Goal: Information Seeking & Learning: Learn about a topic

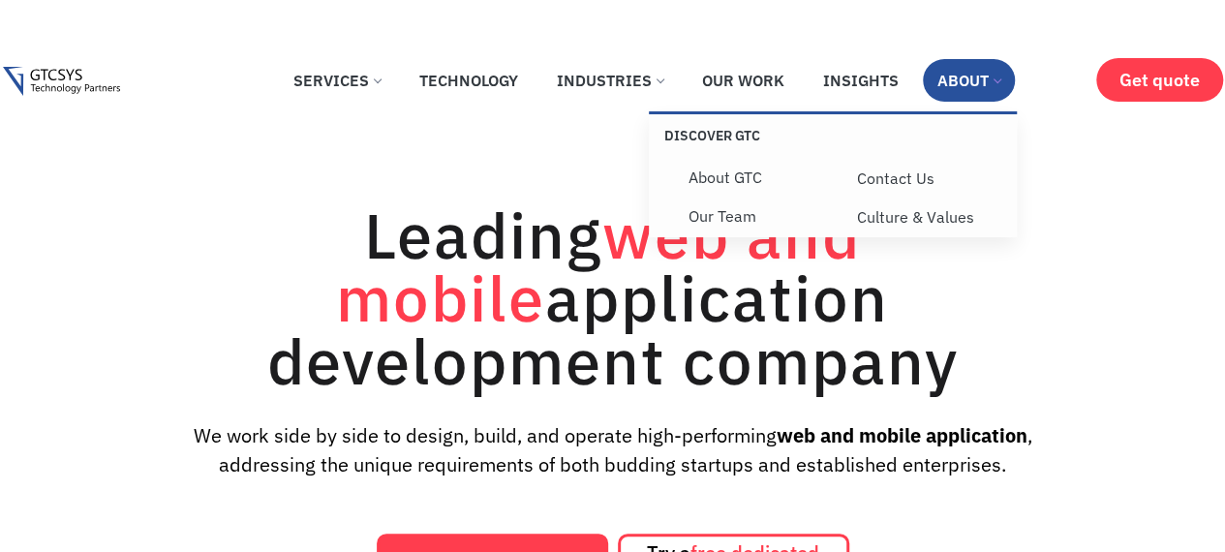
click at [999, 89] on link "About" at bounding box center [969, 80] width 92 height 43
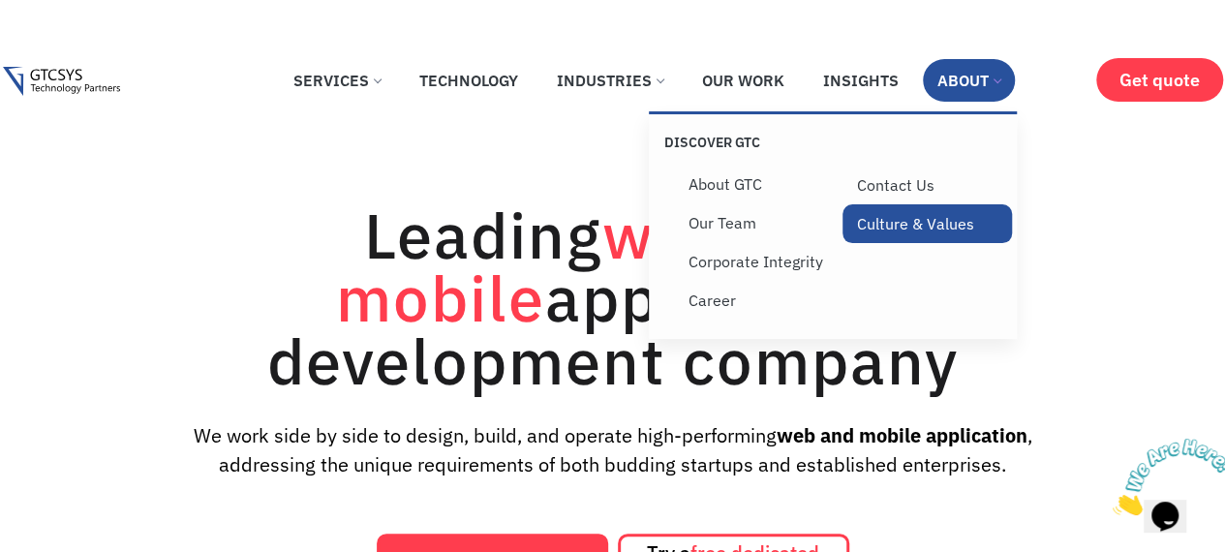
click at [906, 219] on link "Culture & Values" at bounding box center [926, 223] width 169 height 39
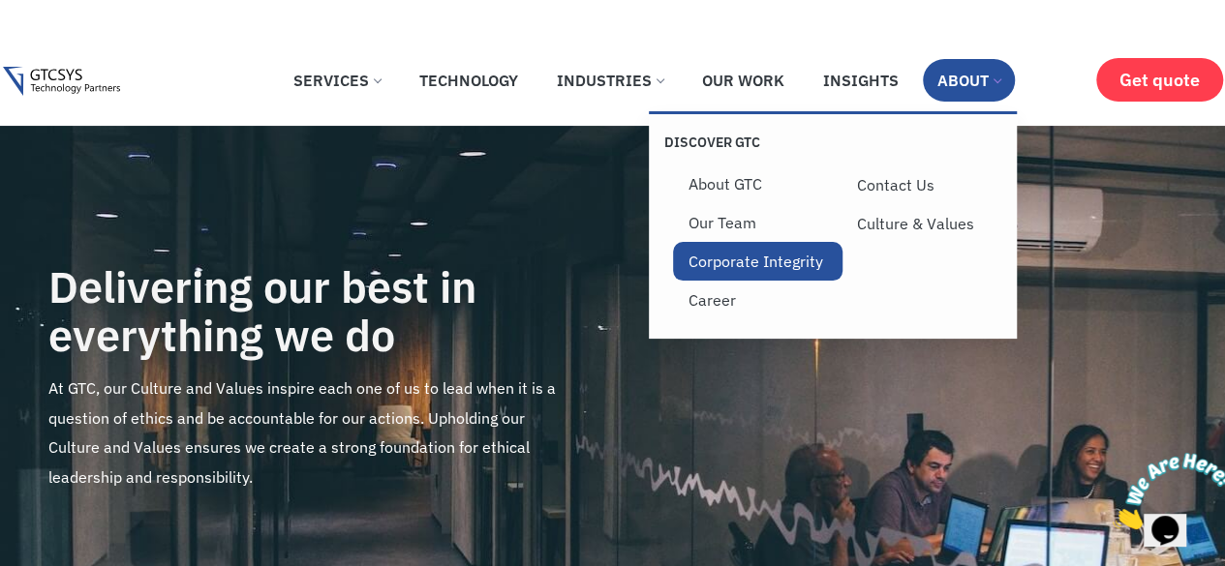
click at [765, 264] on link "Corporate Integrity" at bounding box center [757, 261] width 169 height 39
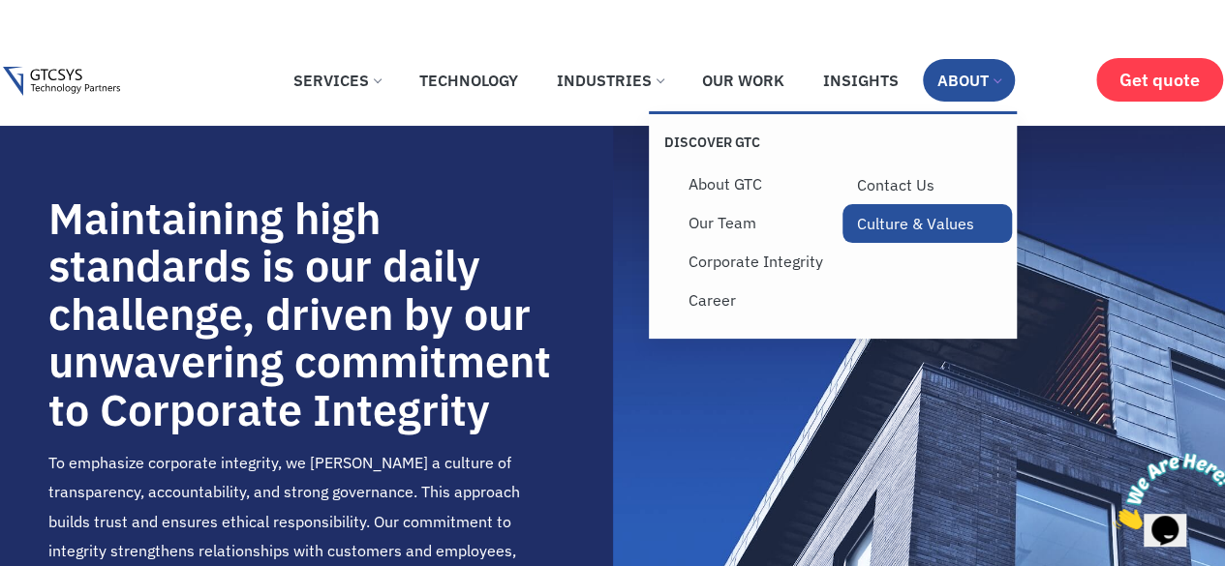
click at [900, 224] on link "Culture & Values" at bounding box center [926, 223] width 169 height 39
